Goal: Use online tool/utility: Utilize a website feature to perform a specific function

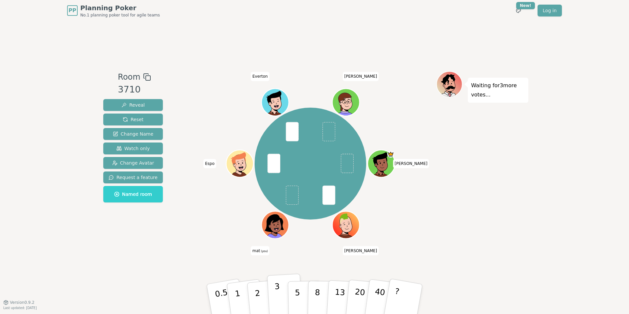
click at [279, 295] on p "3" at bounding box center [277, 300] width 7 height 36
click at [262, 294] on button "2" at bounding box center [266, 299] width 38 height 52
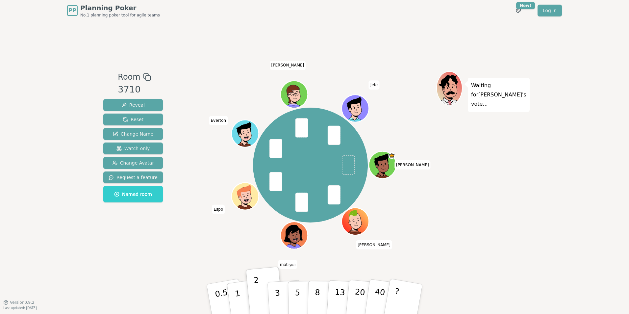
click at [419, 202] on div "[PERSON_NAME] mat (you) Espo Everton [PERSON_NAME]" at bounding box center [311, 165] width 252 height 164
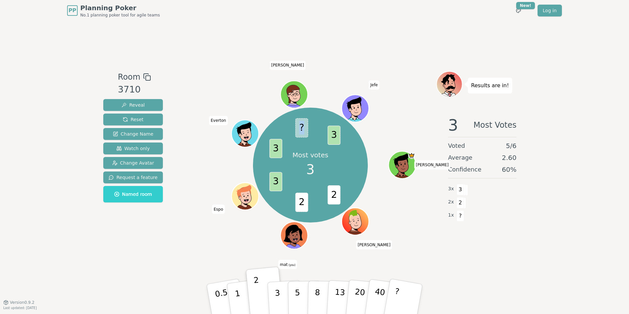
drag, startPoint x: 304, startPoint y: 127, endPoint x: 296, endPoint y: 128, distance: 8.3
click at [296, 128] on span "?" at bounding box center [302, 127] width 13 height 19
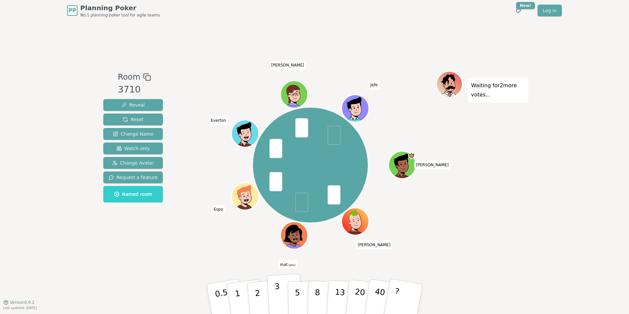
click at [282, 299] on button "3" at bounding box center [285, 298] width 36 height 51
click at [275, 304] on p "3" at bounding box center [277, 300] width 7 height 36
click at [275, 290] on p "3" at bounding box center [277, 300] width 7 height 36
click at [279, 290] on button "3" at bounding box center [285, 298] width 36 height 51
